Goal: Information Seeking & Learning: Learn about a topic

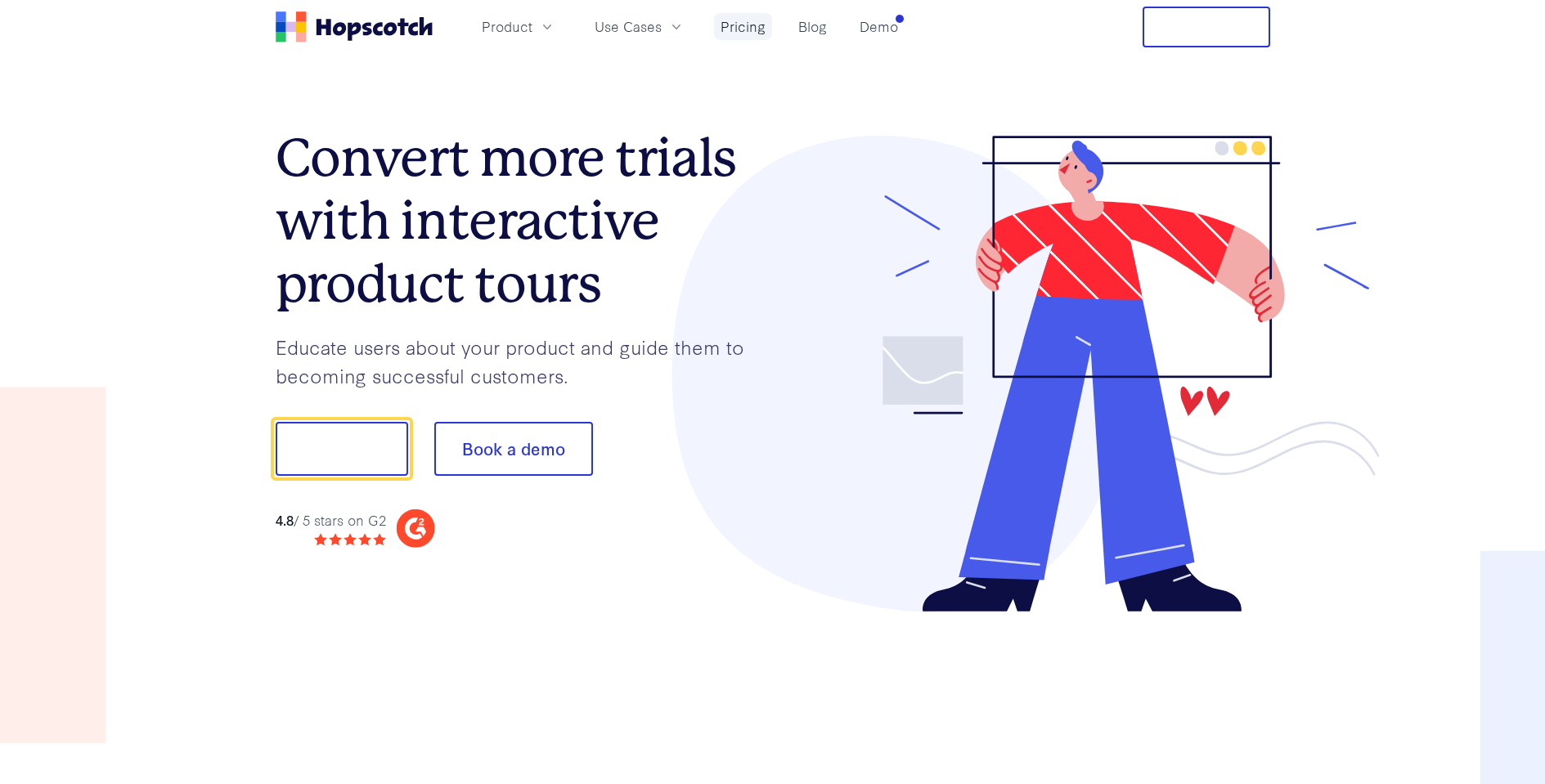
click at [749, 33] on link "Pricing" at bounding box center [743, 26] width 58 height 27
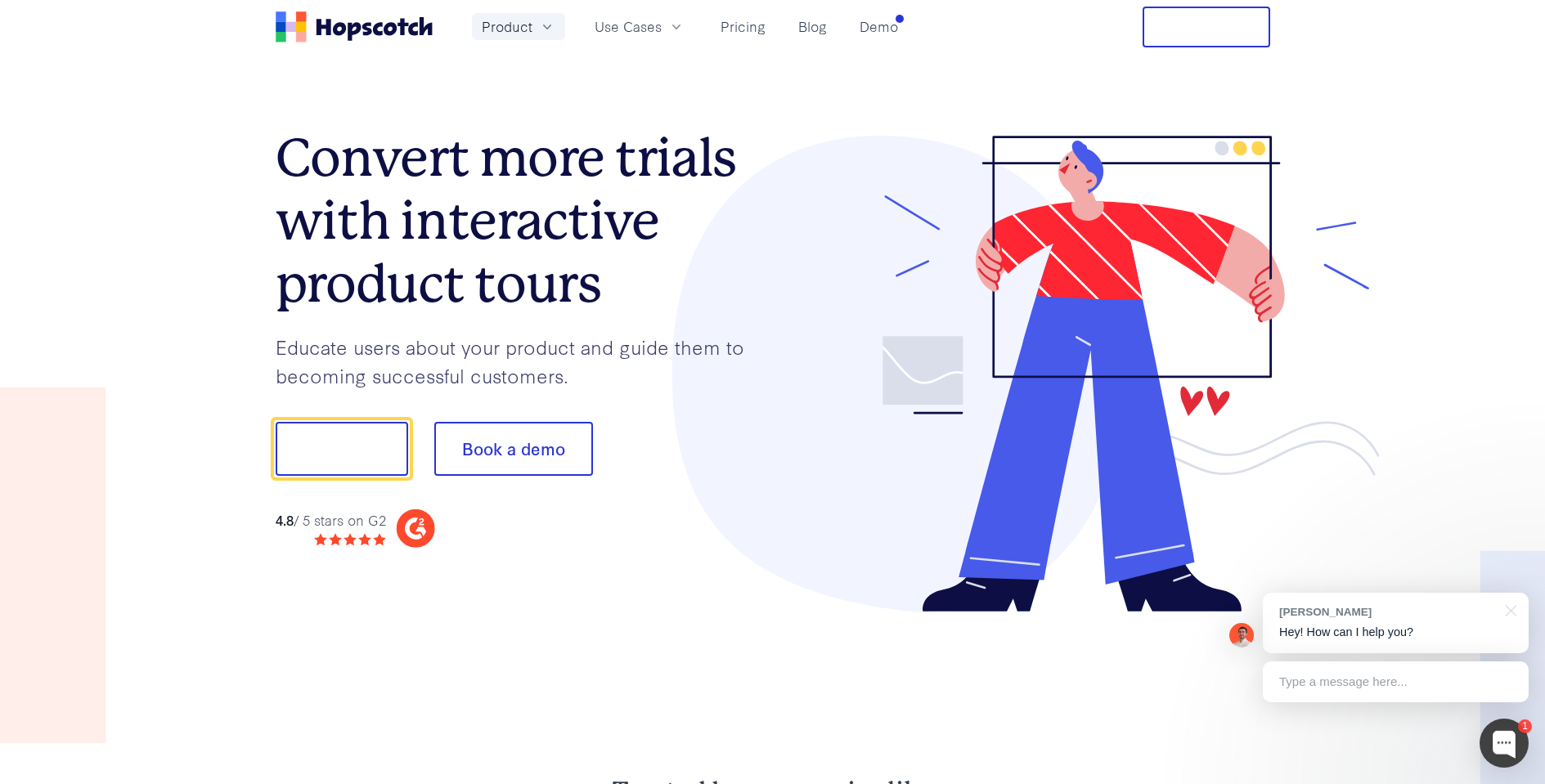
click at [528, 29] on span "Product" at bounding box center [507, 26] width 51 height 21
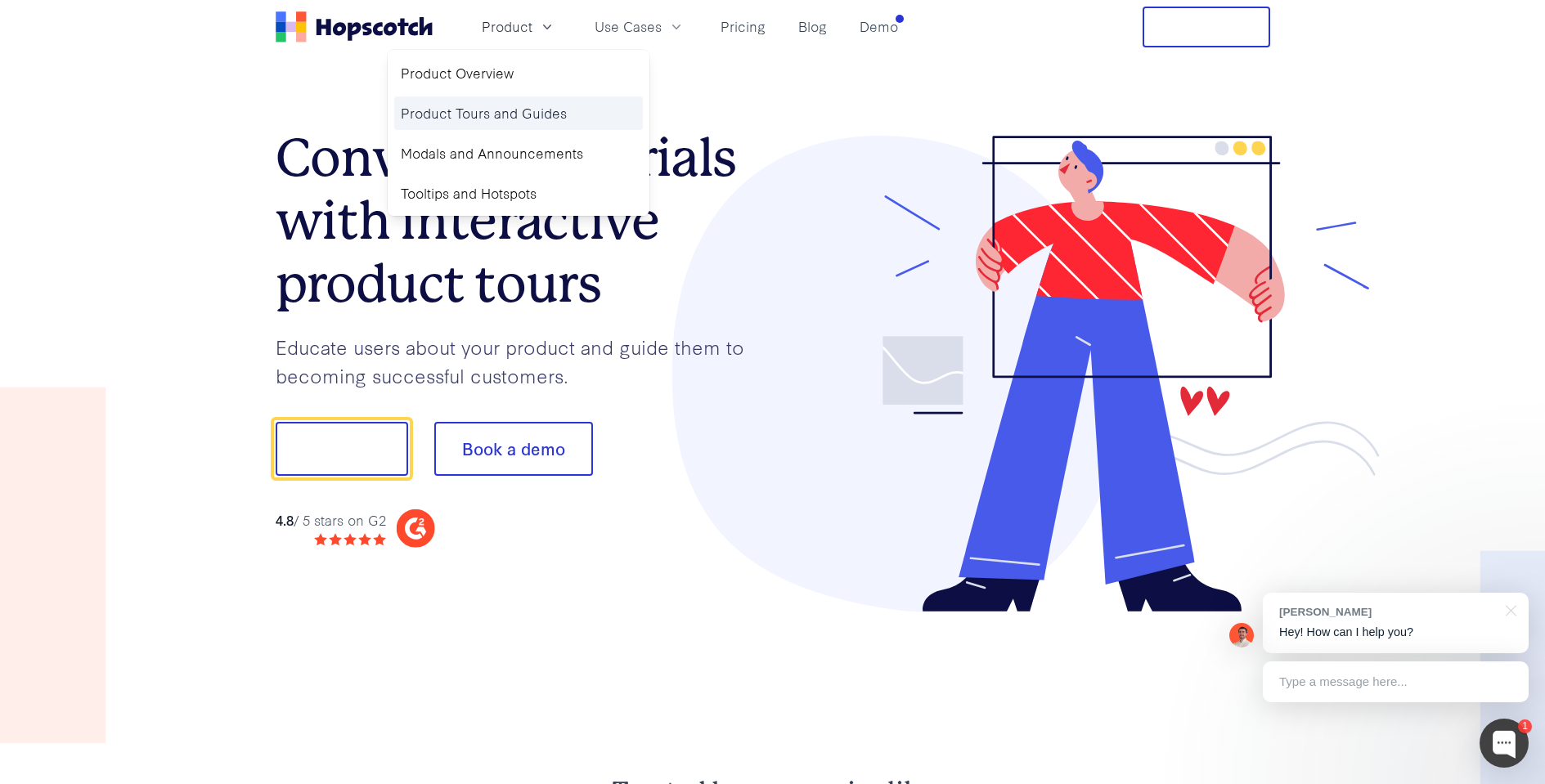
click at [495, 103] on link "Product Tours and Guides" at bounding box center [518, 113] width 248 height 34
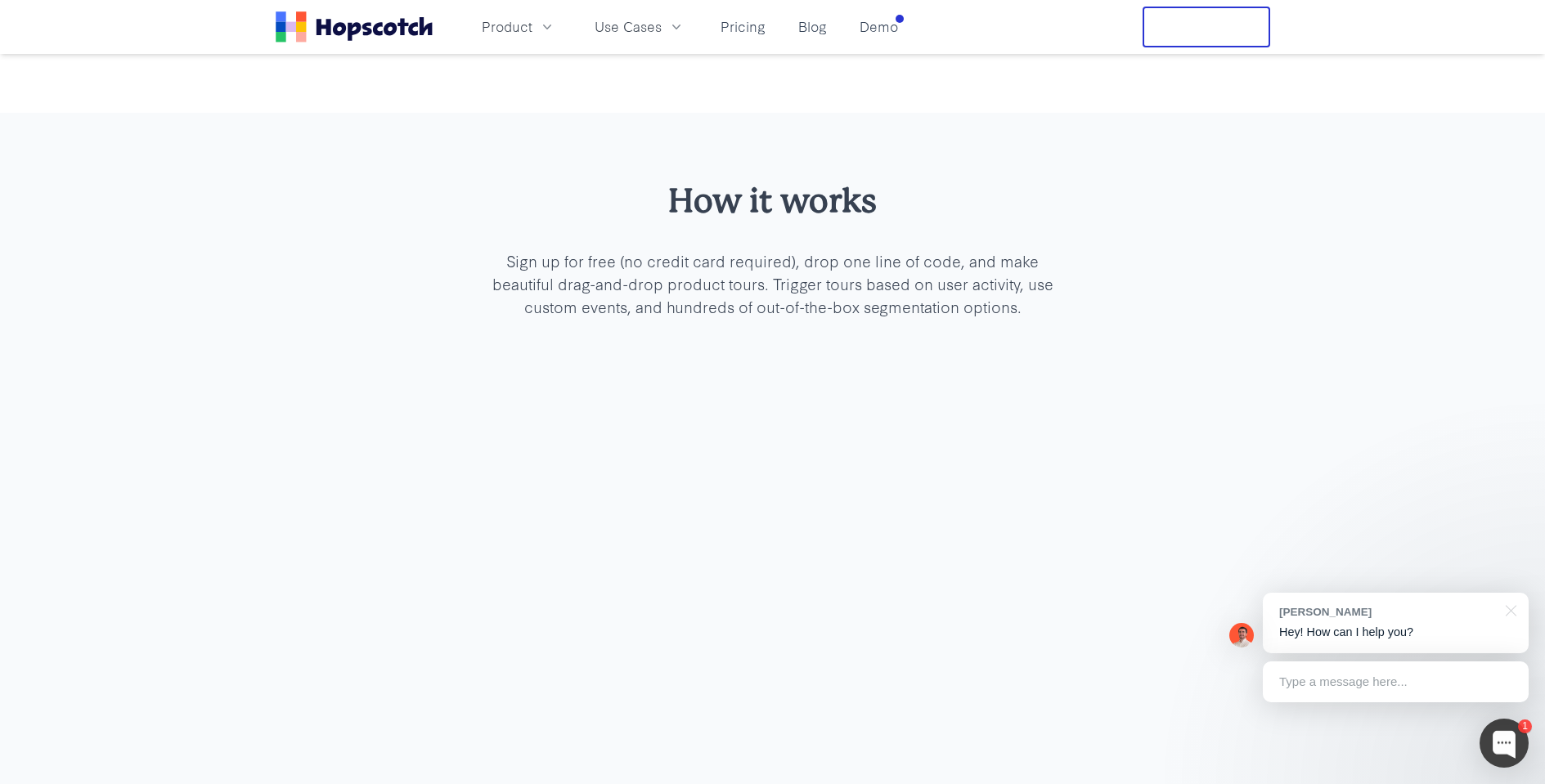
scroll to position [4517, 0]
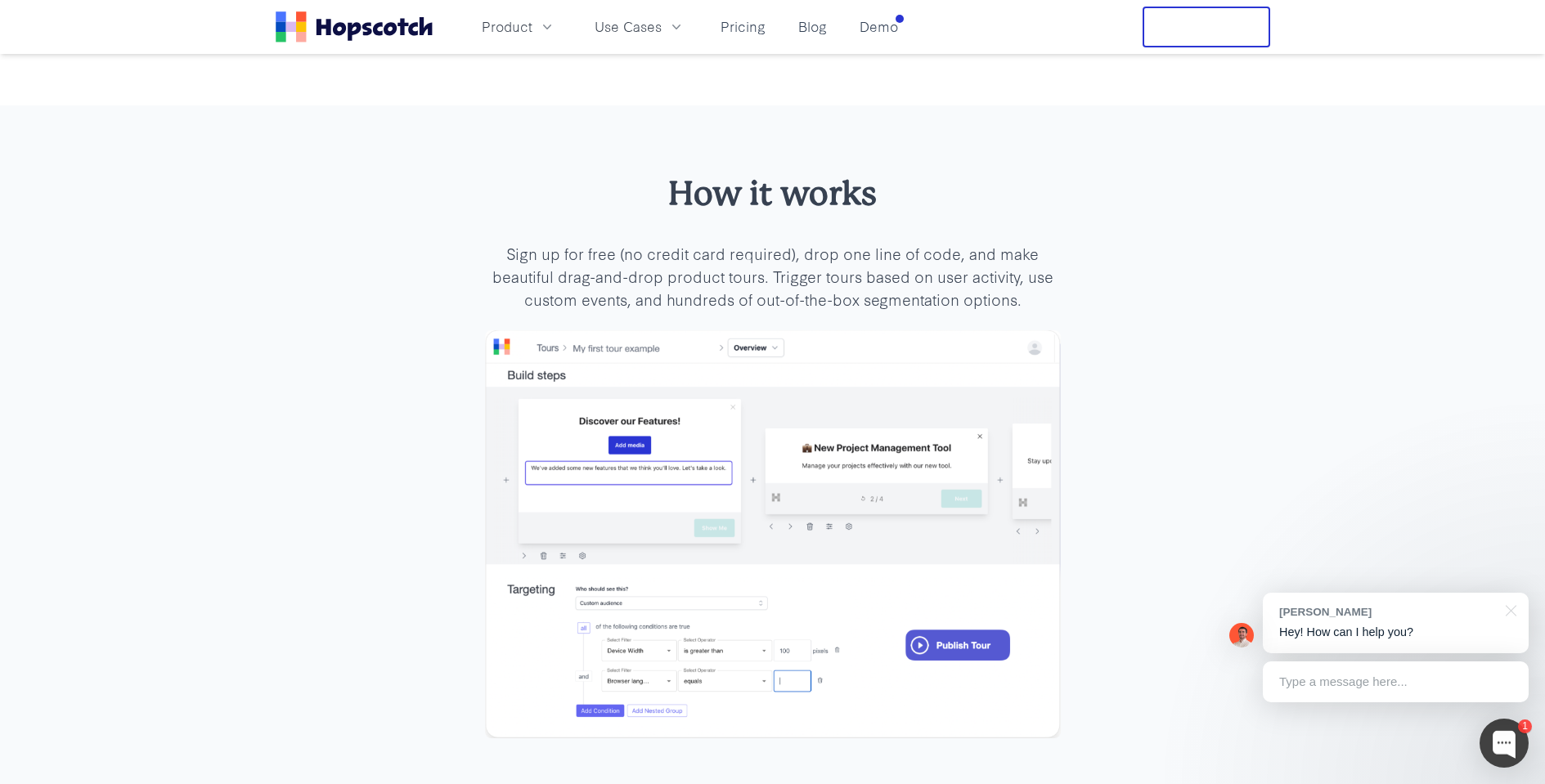
click at [1181, 388] on div "How it works Sign up for free (no credit card required), drop one line of code,…" at bounding box center [772, 474] width 1545 height 737
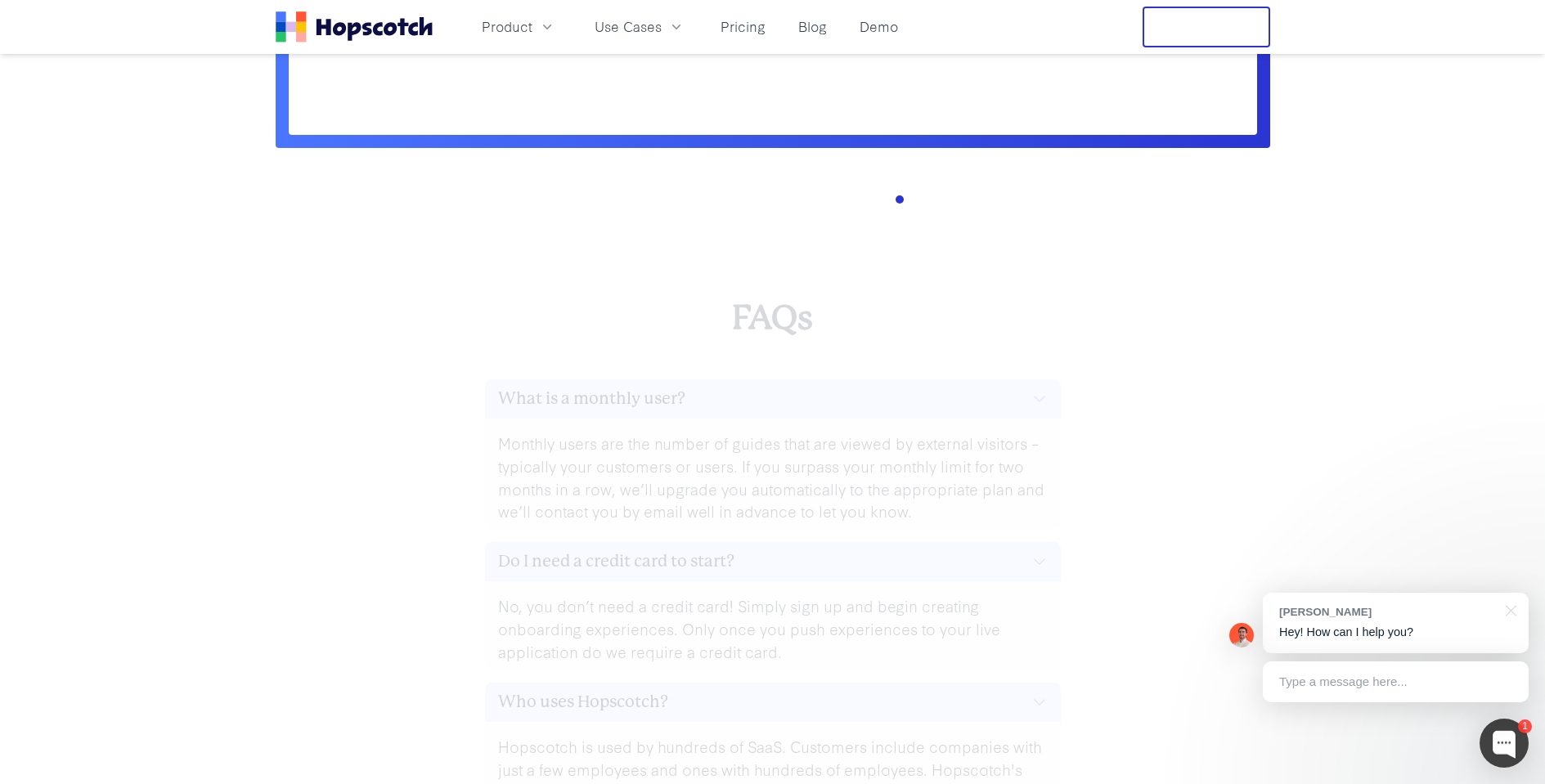
scroll to position [6572, 0]
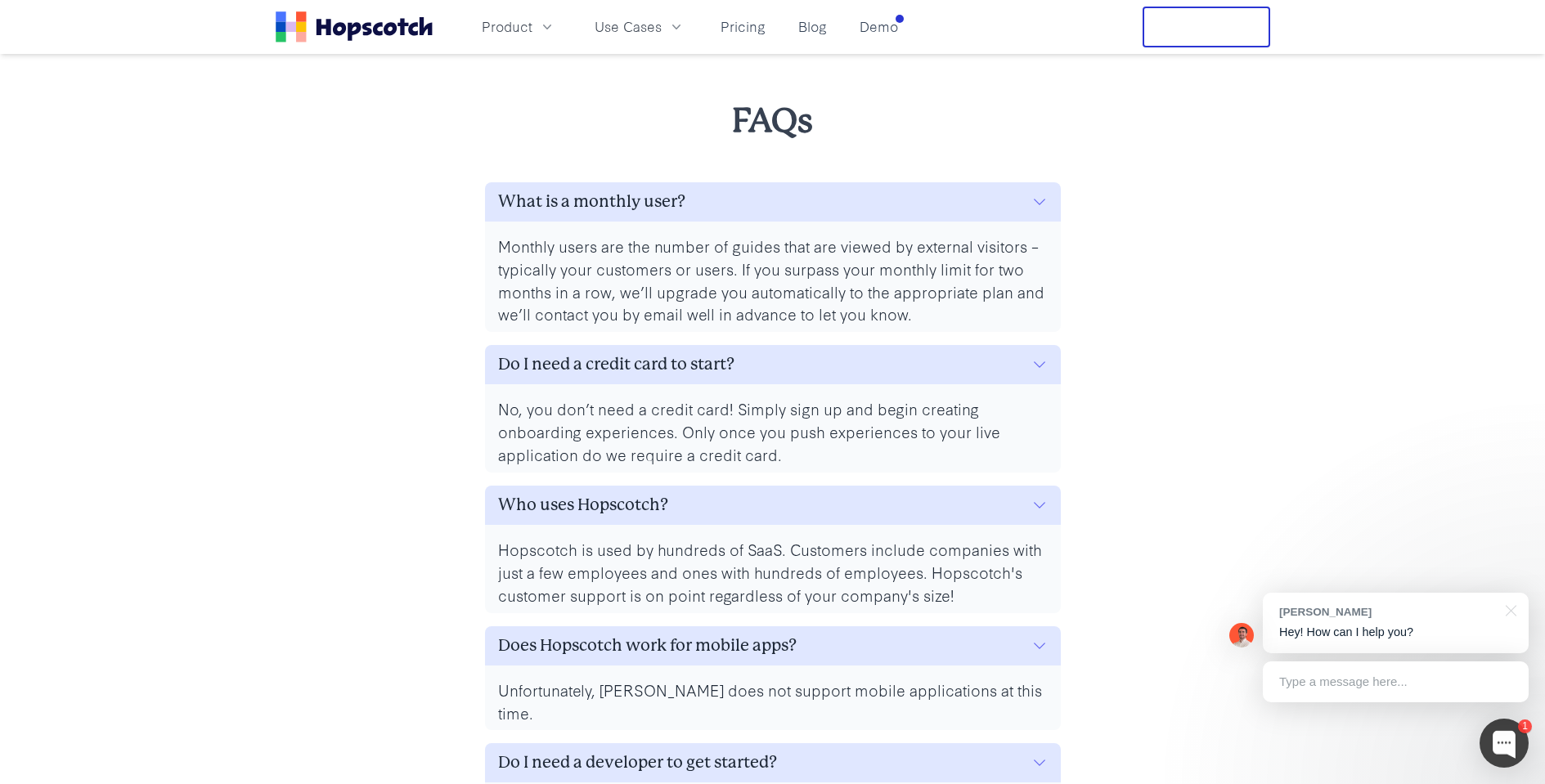
click at [1219, 28] on button "Free Trial" at bounding box center [1206, 27] width 127 height 41
click at [749, 23] on link "Pricing" at bounding box center [743, 26] width 58 height 27
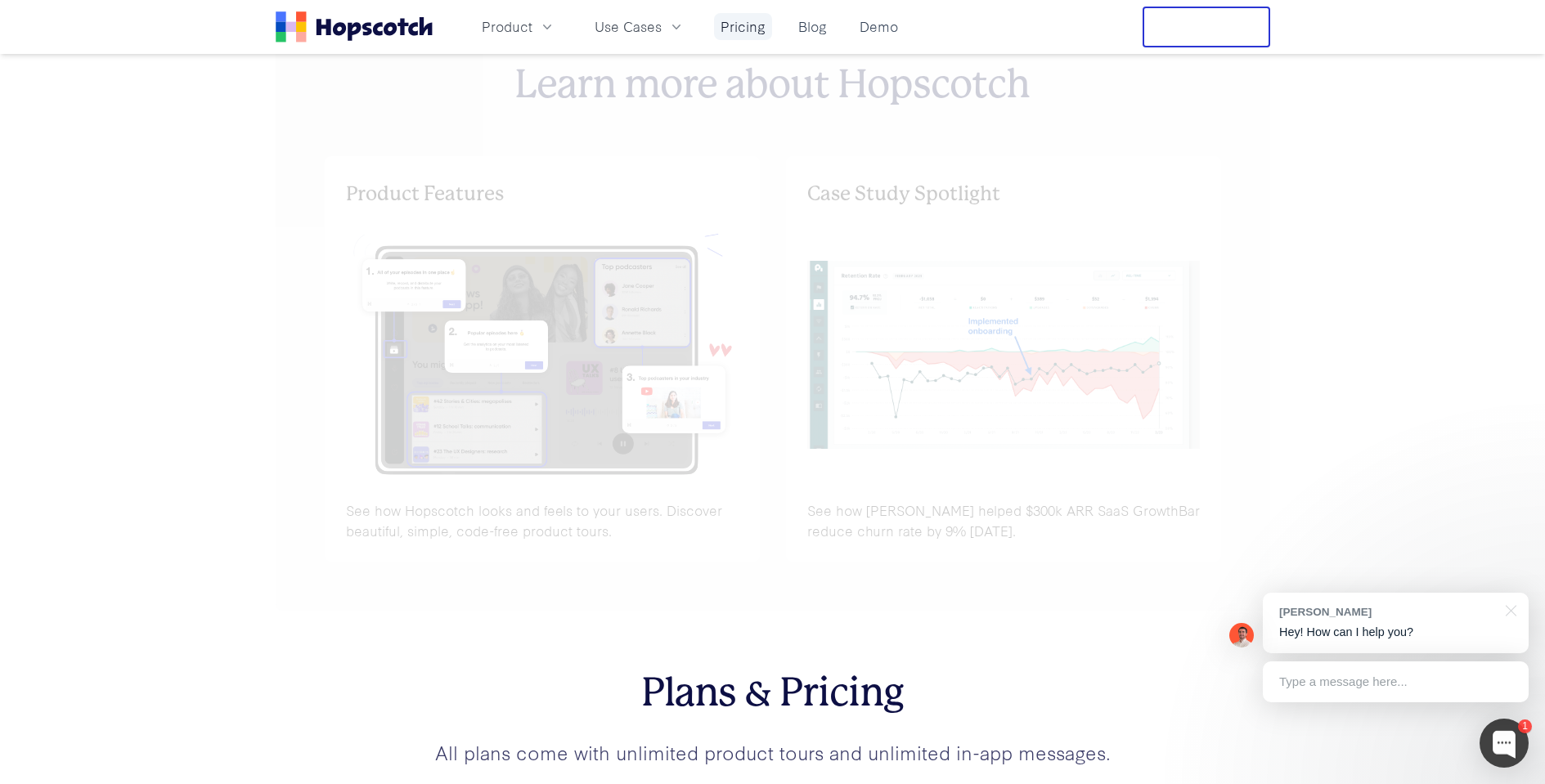
scroll to position [5872, 0]
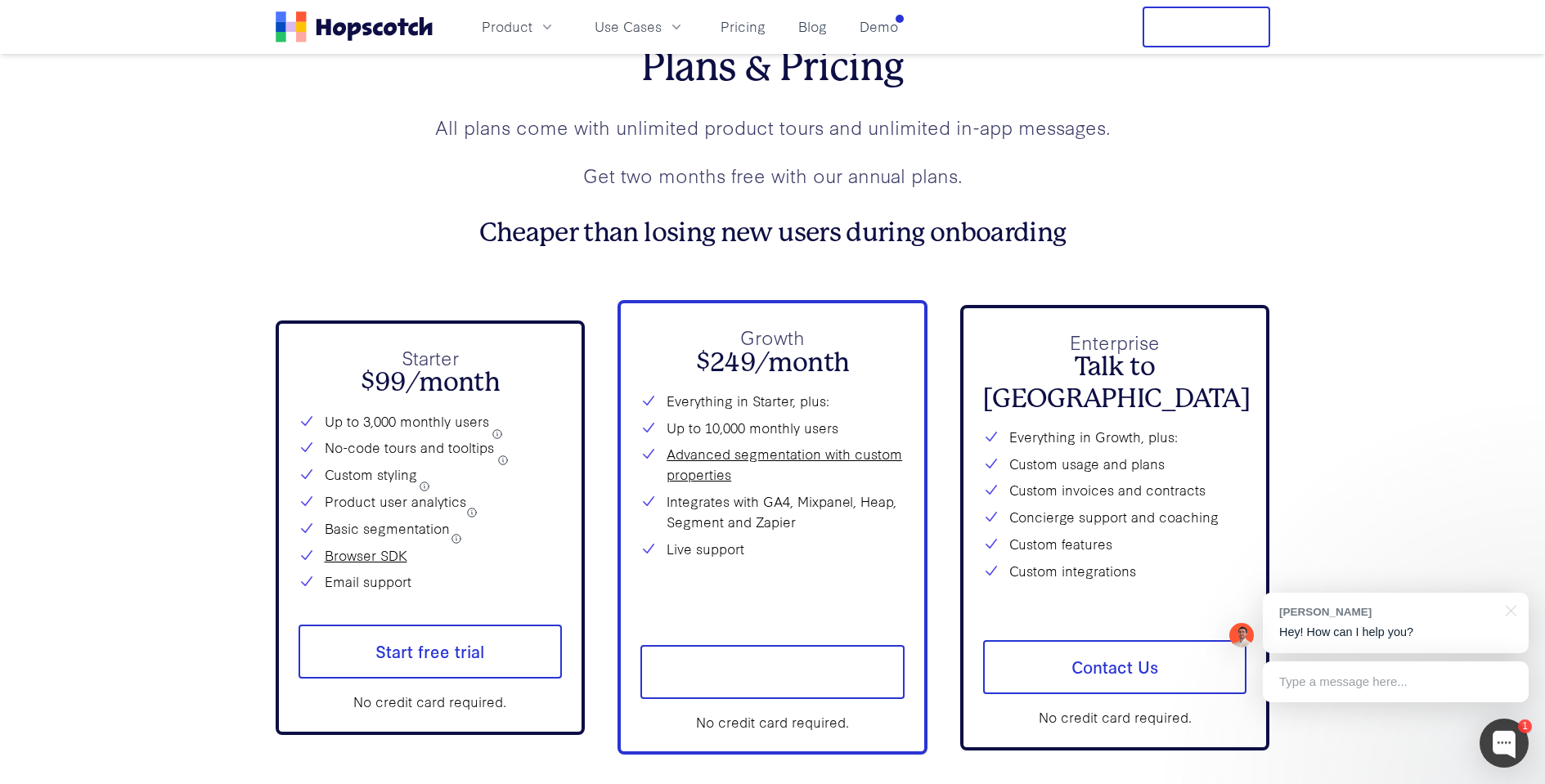
click at [456, 539] on icon at bounding box center [456, 539] width 11 height 11
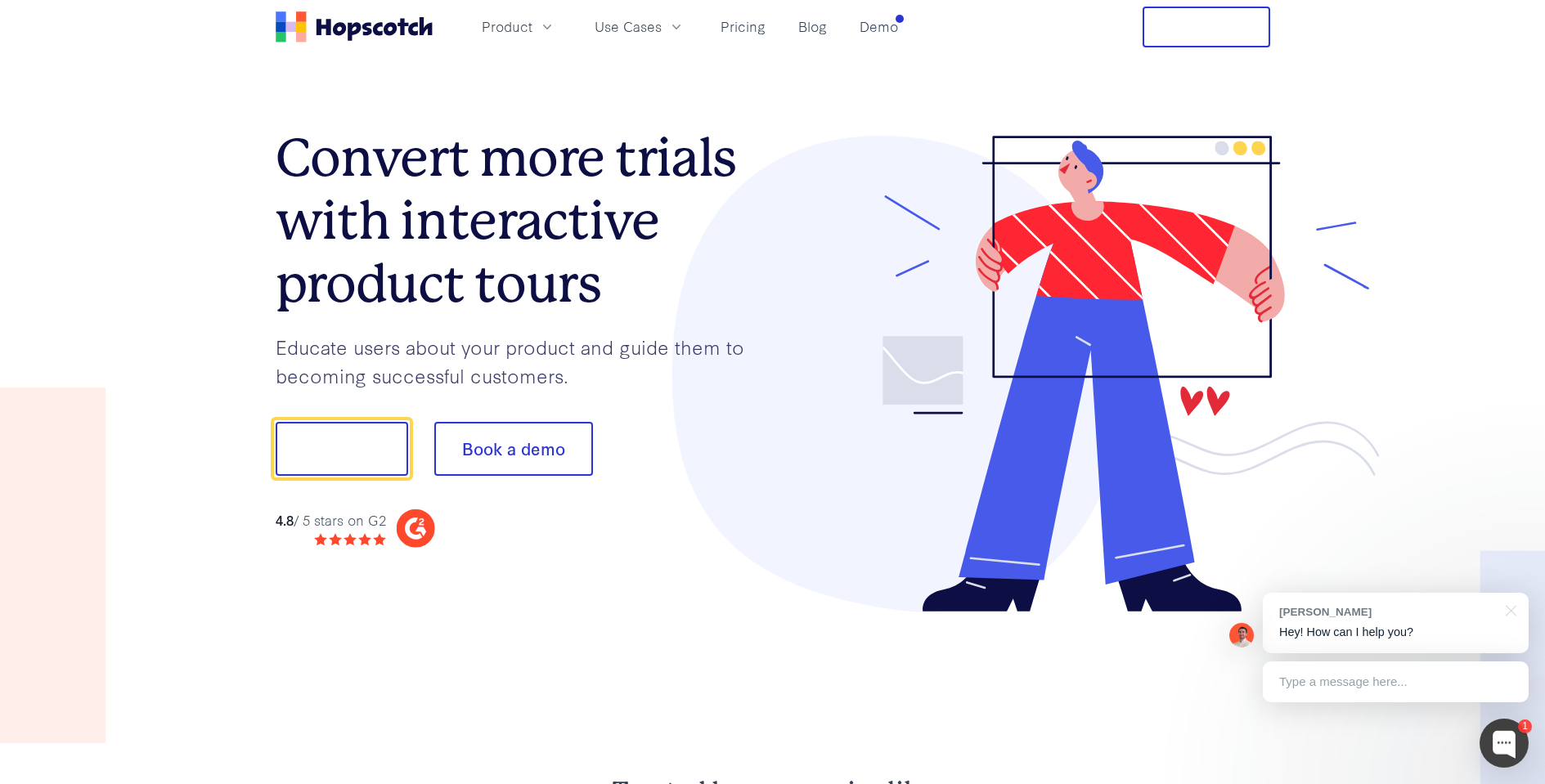
scroll to position [3, 0]
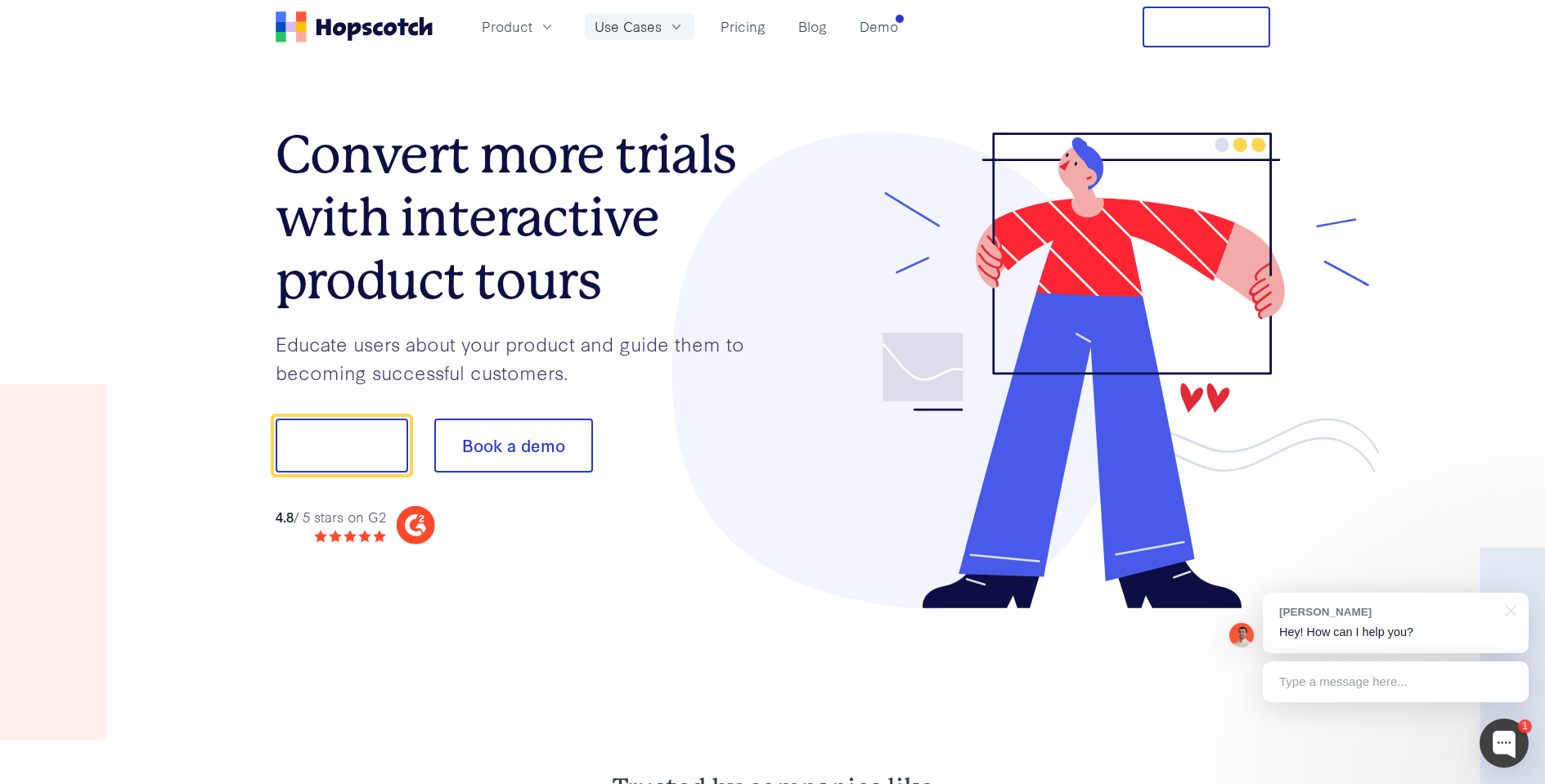
click at [672, 34] on icon "button" at bounding box center [676, 26] width 16 height 16
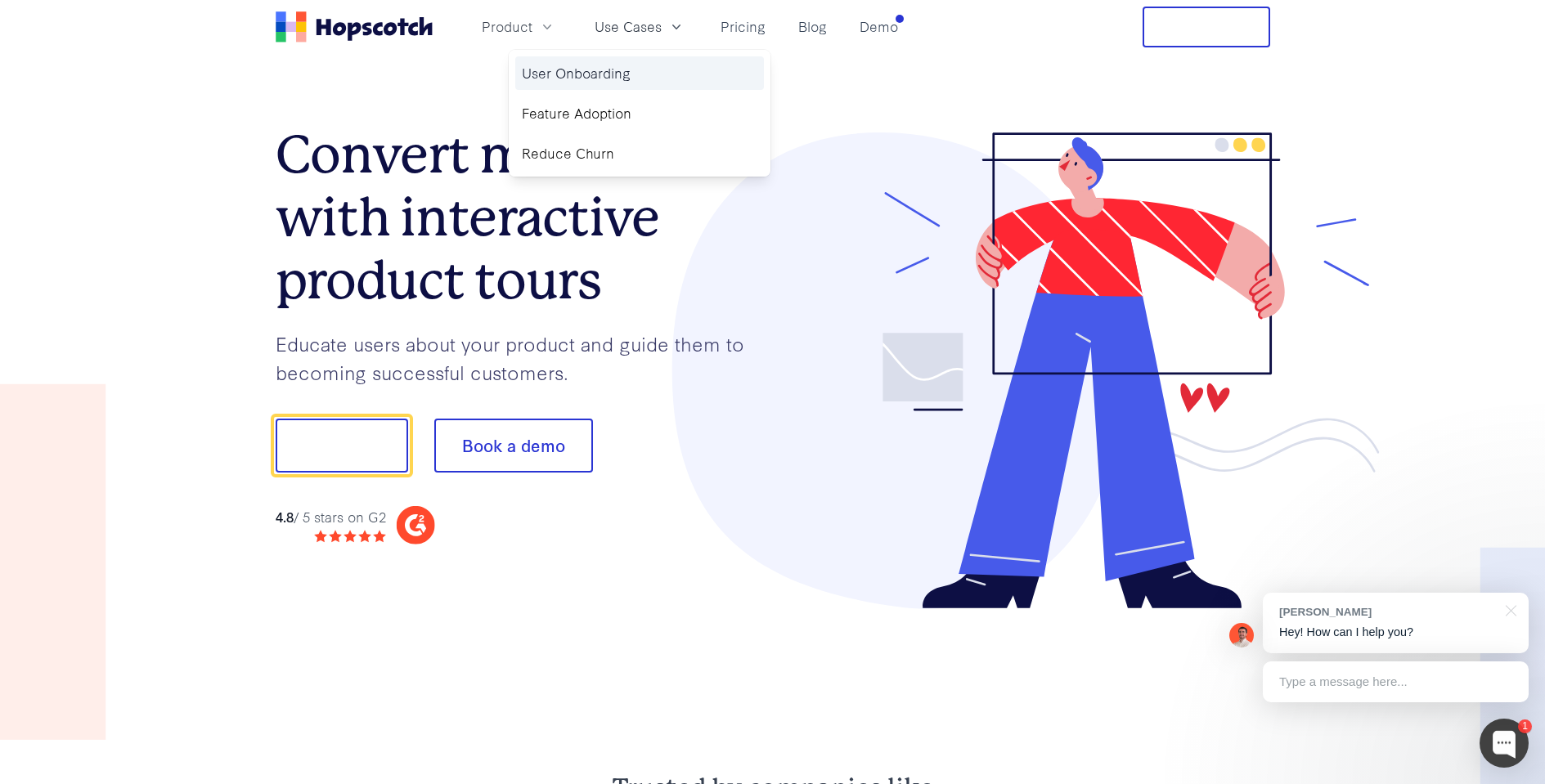
click at [624, 67] on link "User Onboarding" at bounding box center [639, 73] width 248 height 34
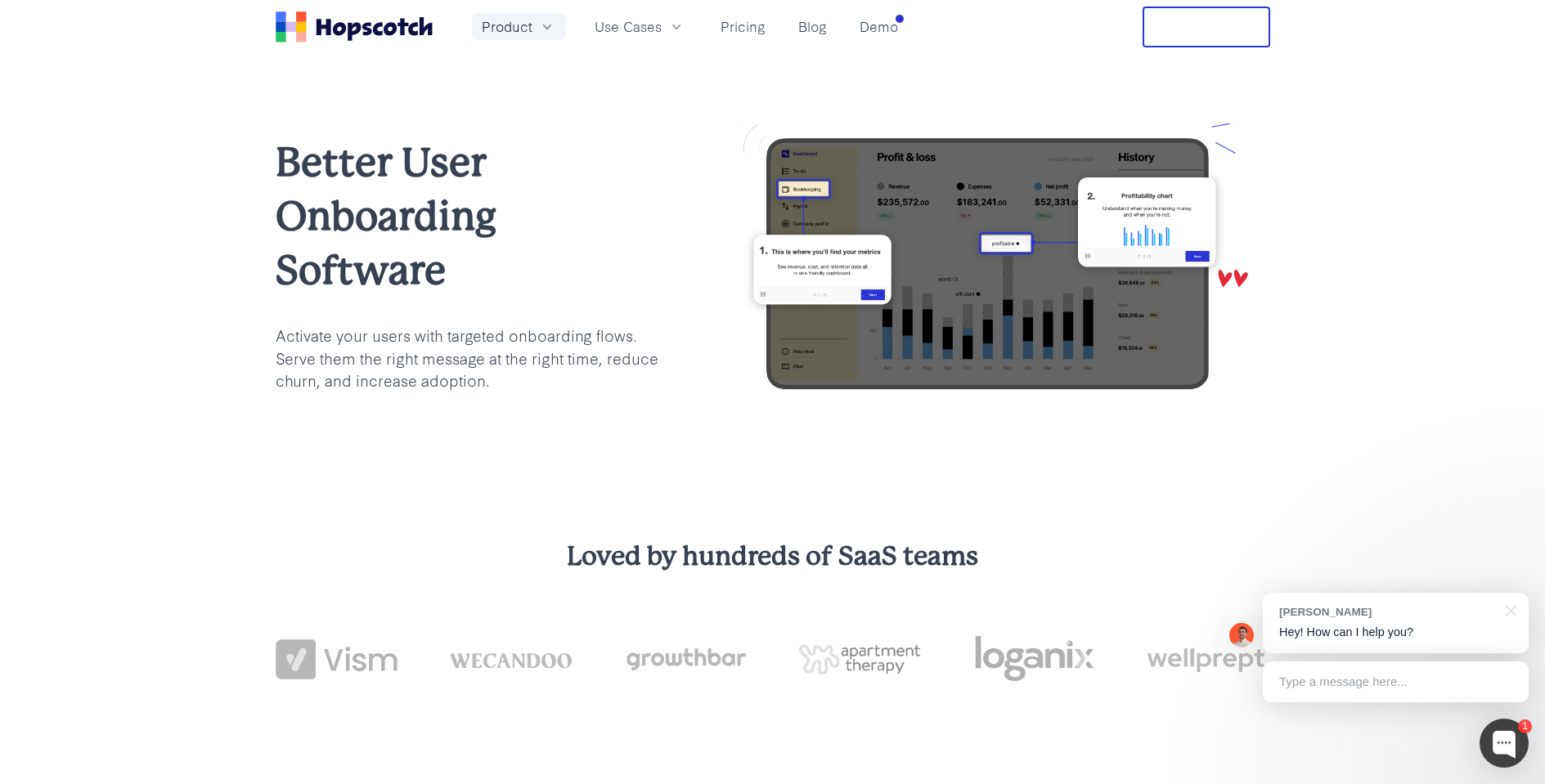
click at [529, 17] on span "Product" at bounding box center [507, 26] width 51 height 21
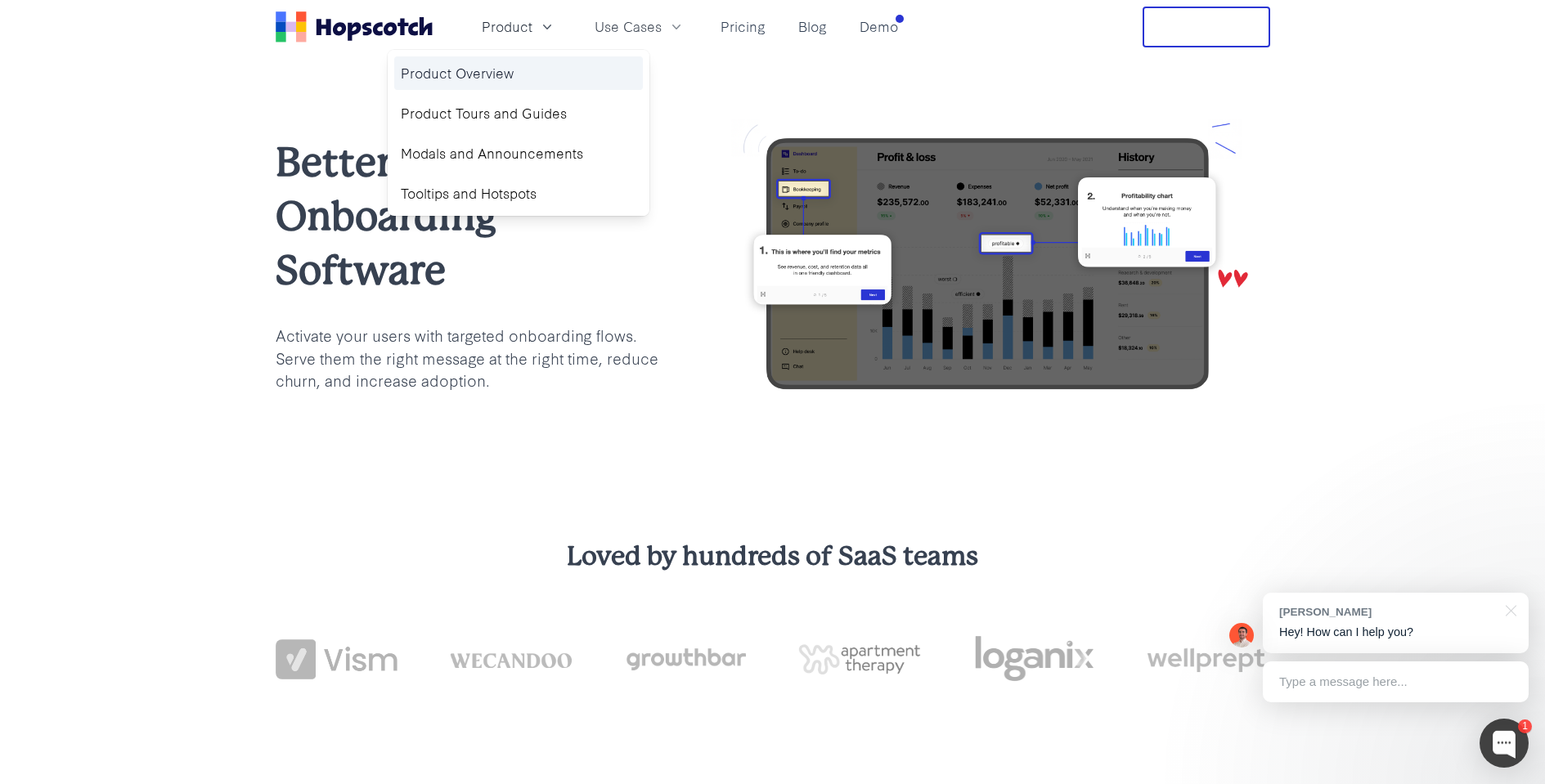
click at [531, 80] on link "Product Overview" at bounding box center [518, 73] width 248 height 34
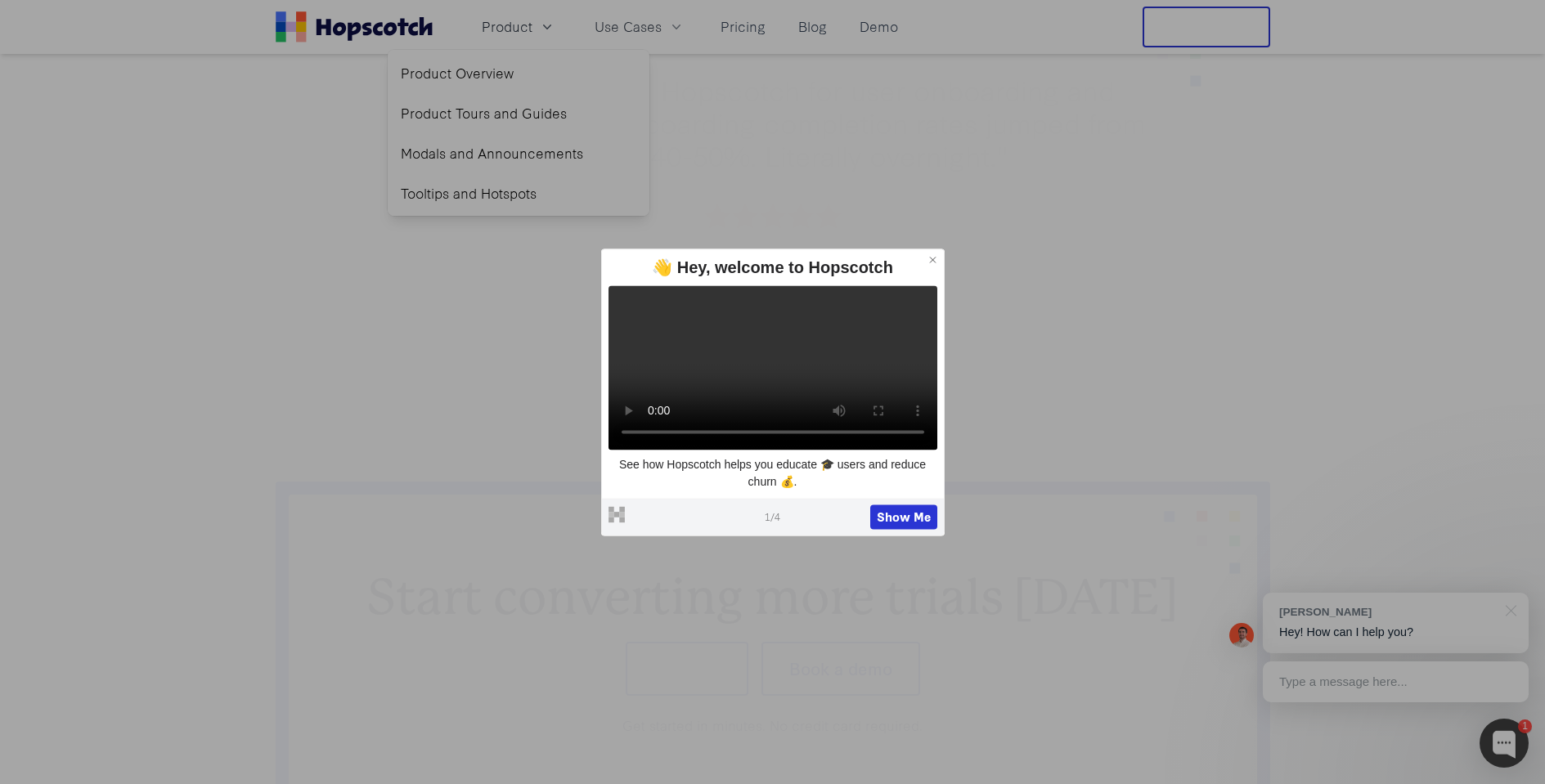
scroll to position [954, 0]
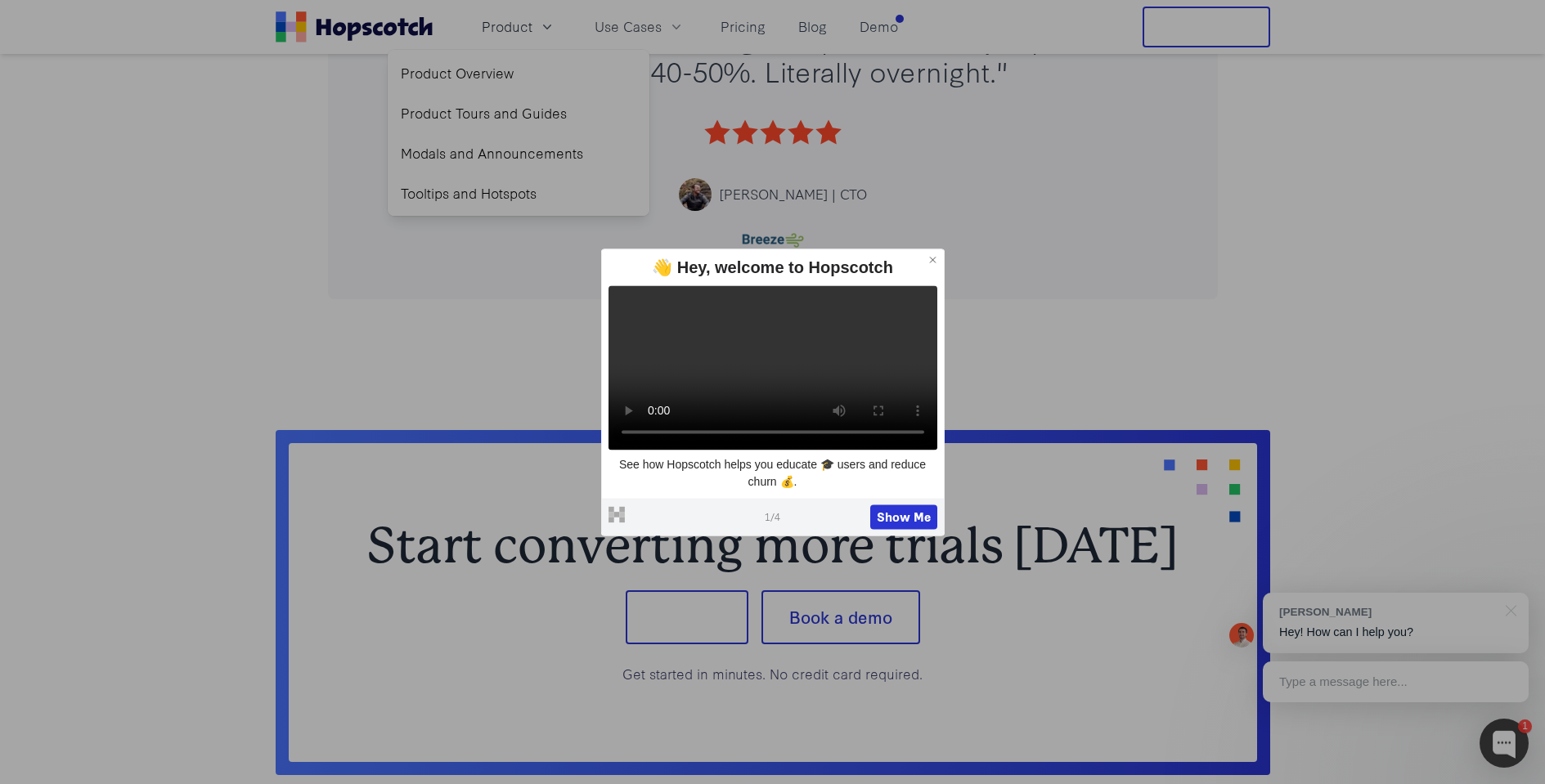
click at [928, 254] on icon at bounding box center [933, 259] width 11 height 11
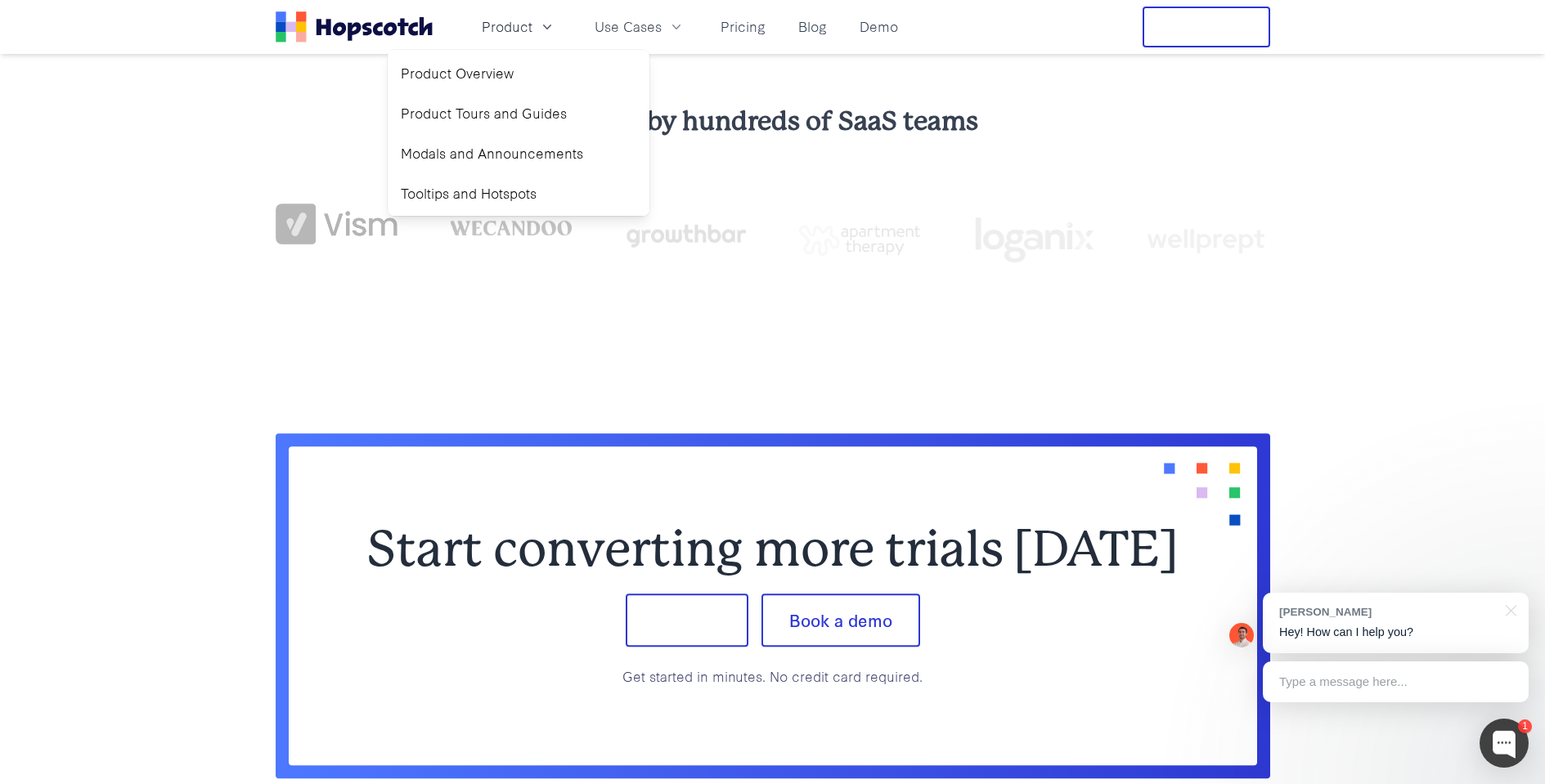
scroll to position [6264, 0]
